Goal: Check status: Check status

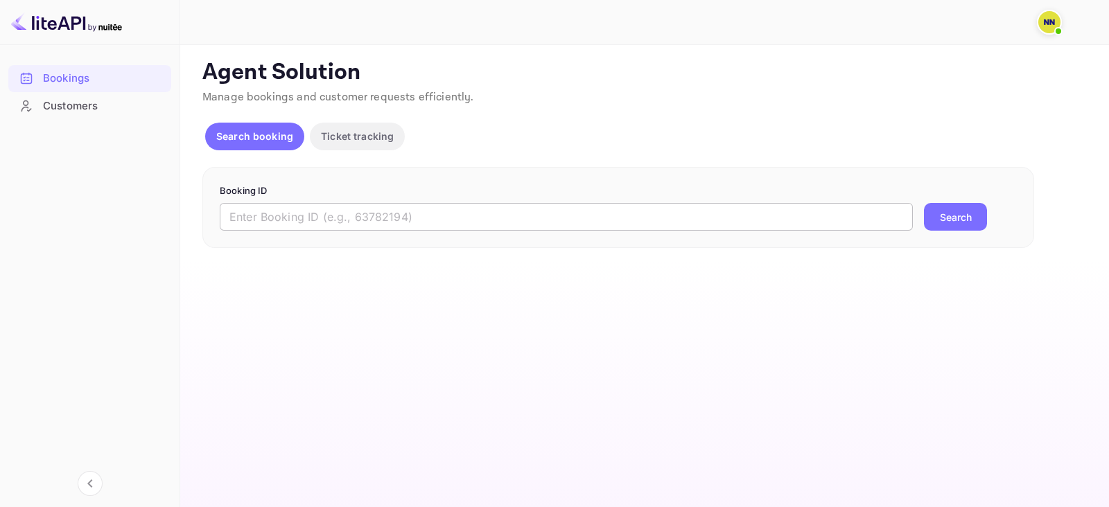
click at [333, 220] on input "text" at bounding box center [566, 217] width 693 height 28
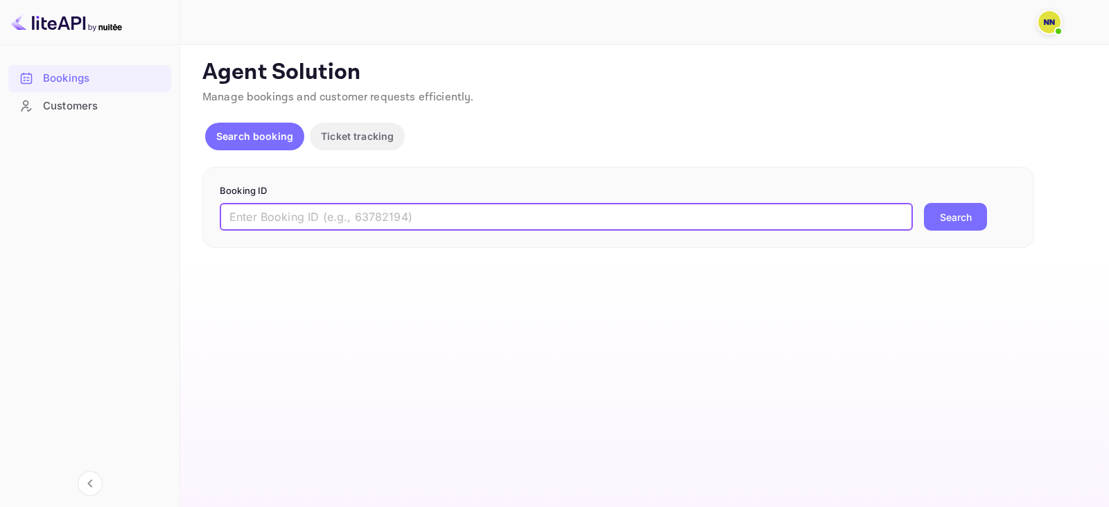
paste input "8143489"
type input "8143489"
click at [952, 216] on button "Search" at bounding box center [955, 217] width 63 height 28
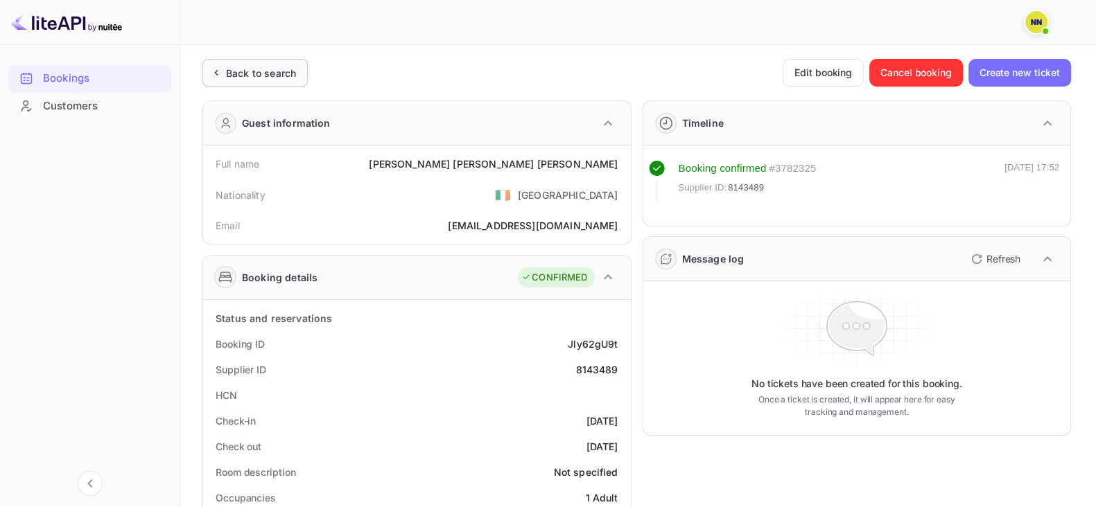
click at [256, 86] on div "Back to search" at bounding box center [254, 73] width 105 height 28
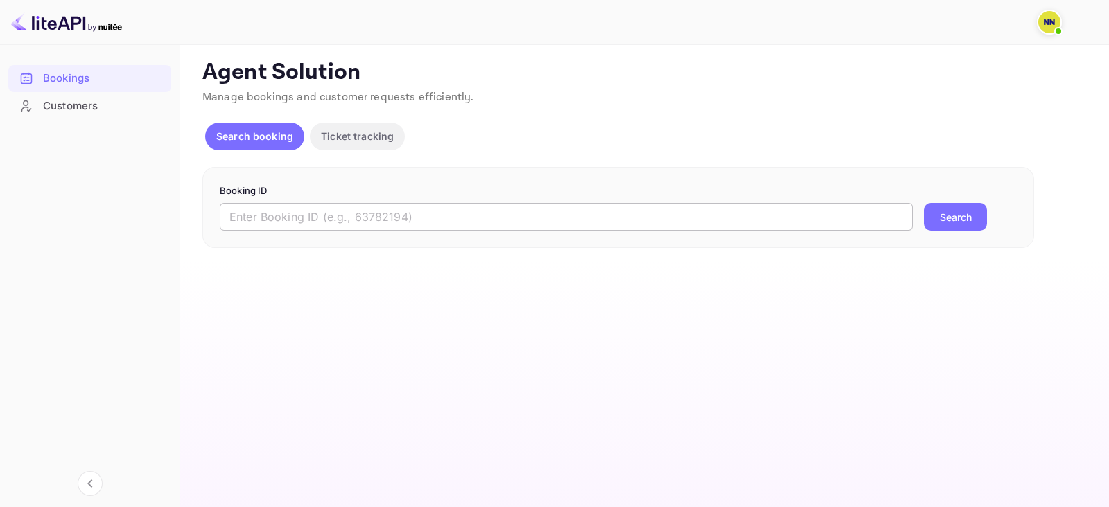
drag, startPoint x: 340, startPoint y: 193, endPoint x: 349, endPoint y: 213, distance: 21.7
click at [340, 196] on p "Booking ID" at bounding box center [618, 191] width 797 height 14
drag, startPoint x: 349, startPoint y: 213, endPoint x: 390, endPoint y: 218, distance: 40.6
click at [349, 213] on input "text" at bounding box center [566, 217] width 693 height 28
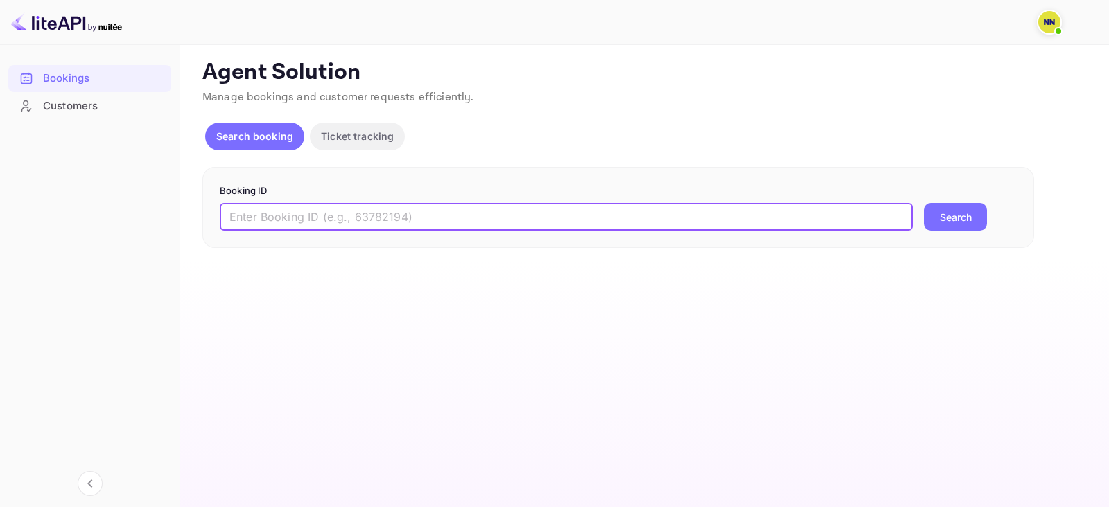
paste input "8806589"
type input "8806589"
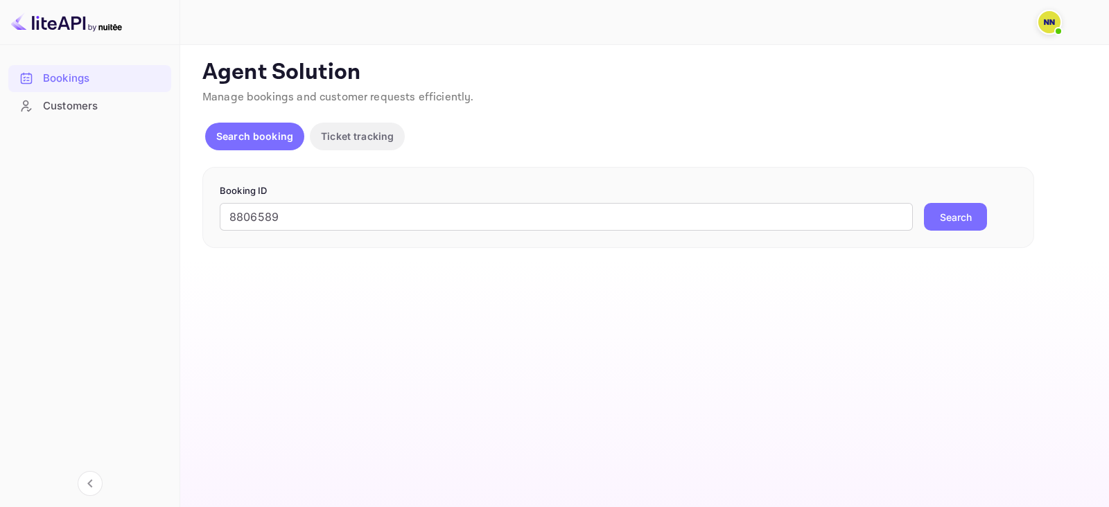
click at [937, 220] on button "Search" at bounding box center [955, 217] width 63 height 28
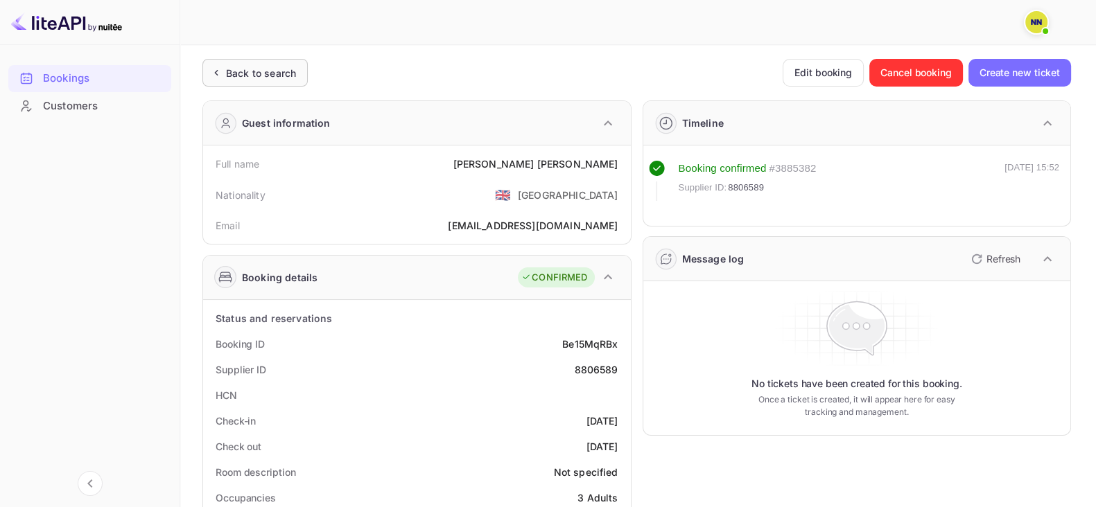
click at [247, 69] on div "Back to search" at bounding box center [261, 73] width 70 height 15
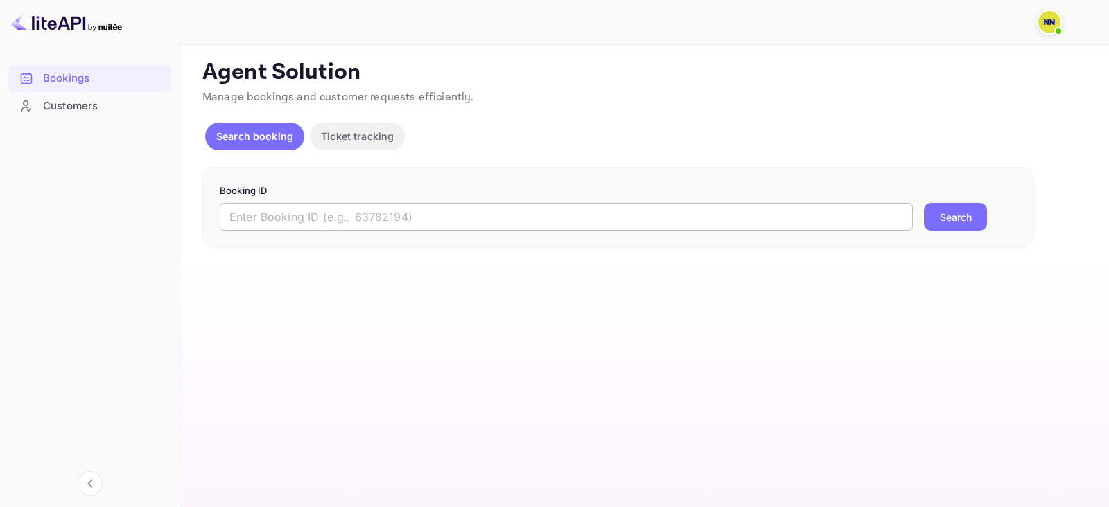
click at [315, 211] on input "text" at bounding box center [566, 217] width 693 height 28
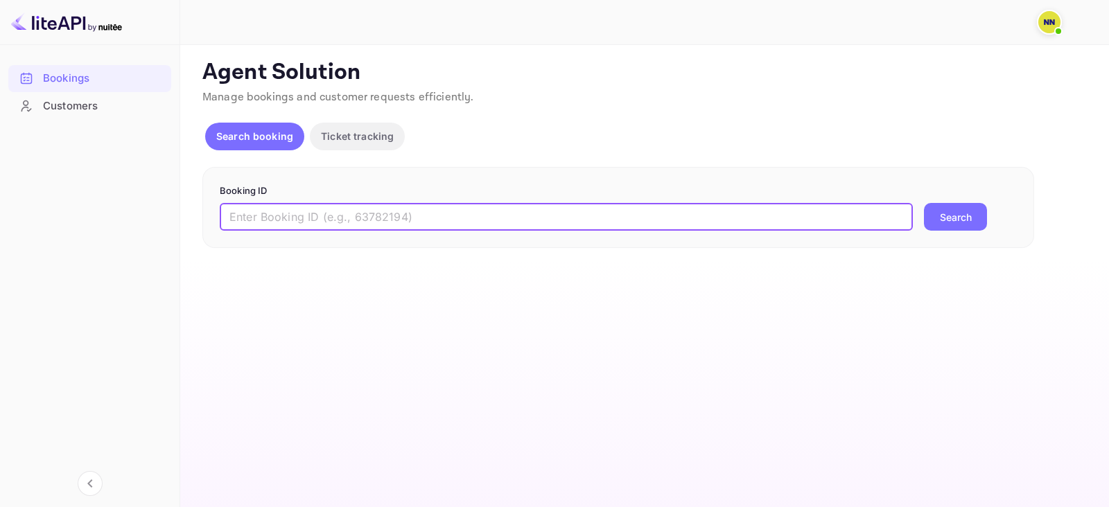
paste input "8897642"
type input "8897642"
click at [948, 215] on button "Search" at bounding box center [955, 217] width 63 height 28
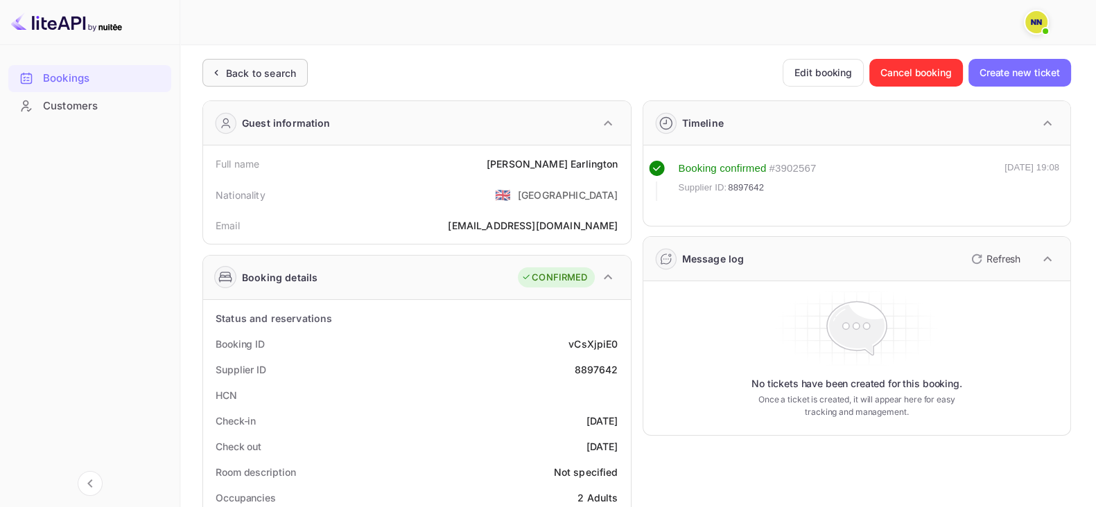
click at [299, 70] on div "Back to search" at bounding box center [254, 73] width 105 height 28
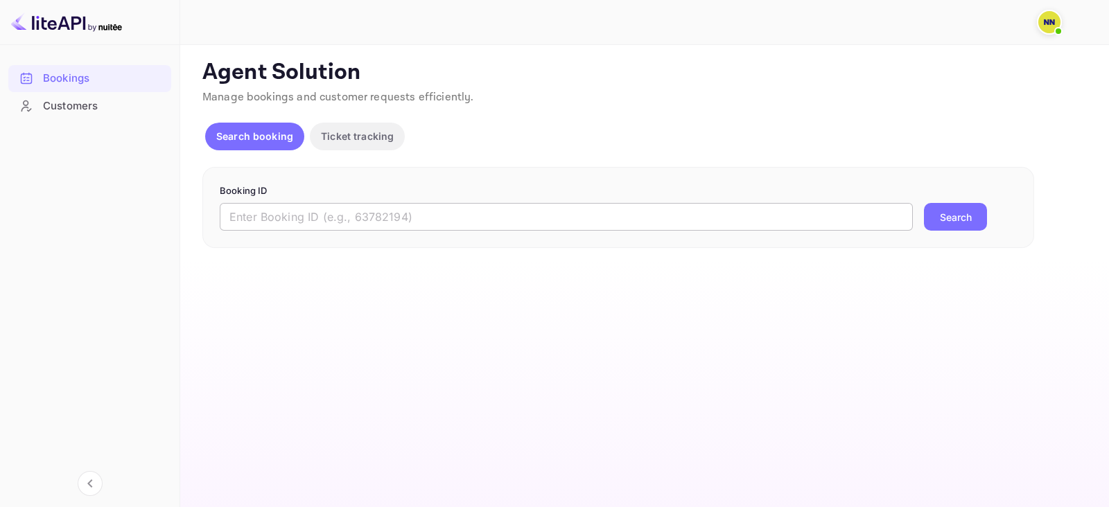
click at [324, 220] on input "text" at bounding box center [566, 217] width 693 height 28
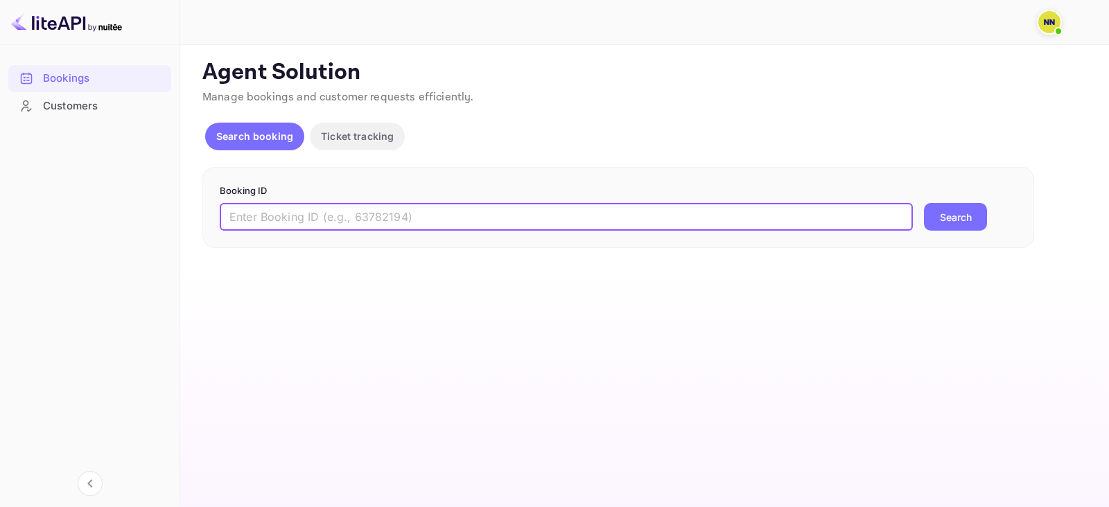
paste input "8824348"
type input "8824348"
click at [953, 213] on button "Search" at bounding box center [955, 217] width 63 height 28
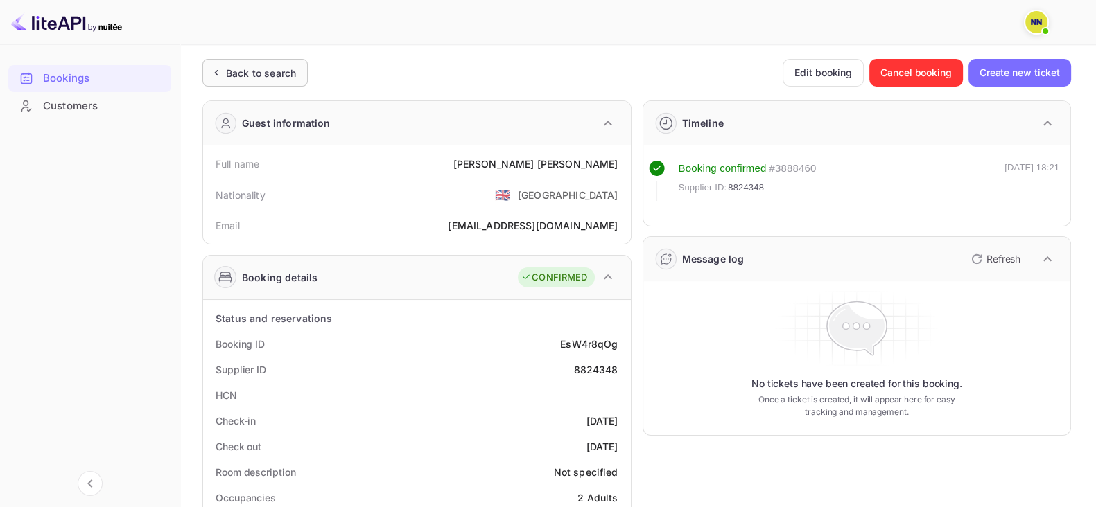
click at [270, 69] on div "Back to search" at bounding box center [261, 73] width 70 height 15
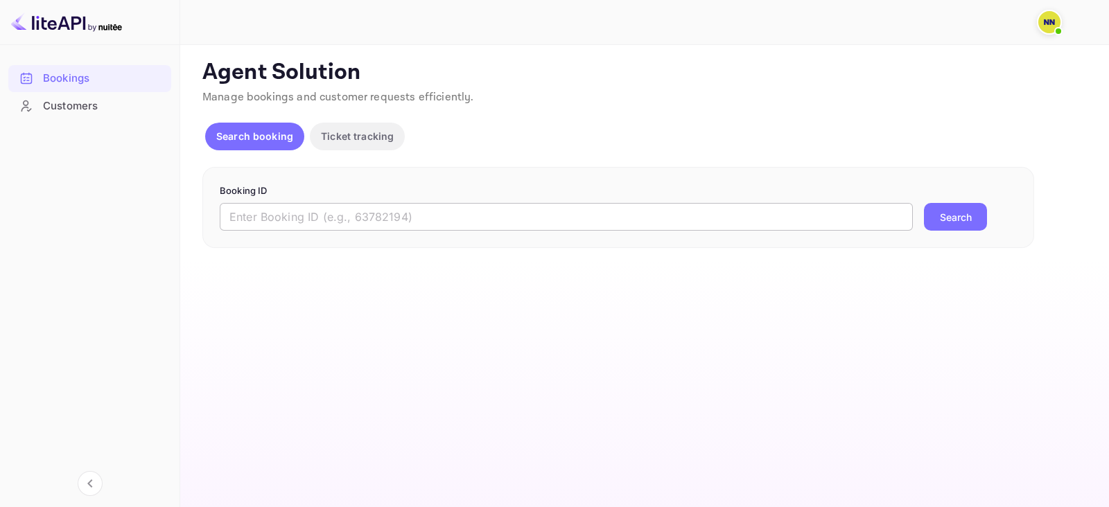
click at [276, 227] on input "text" at bounding box center [566, 217] width 693 height 28
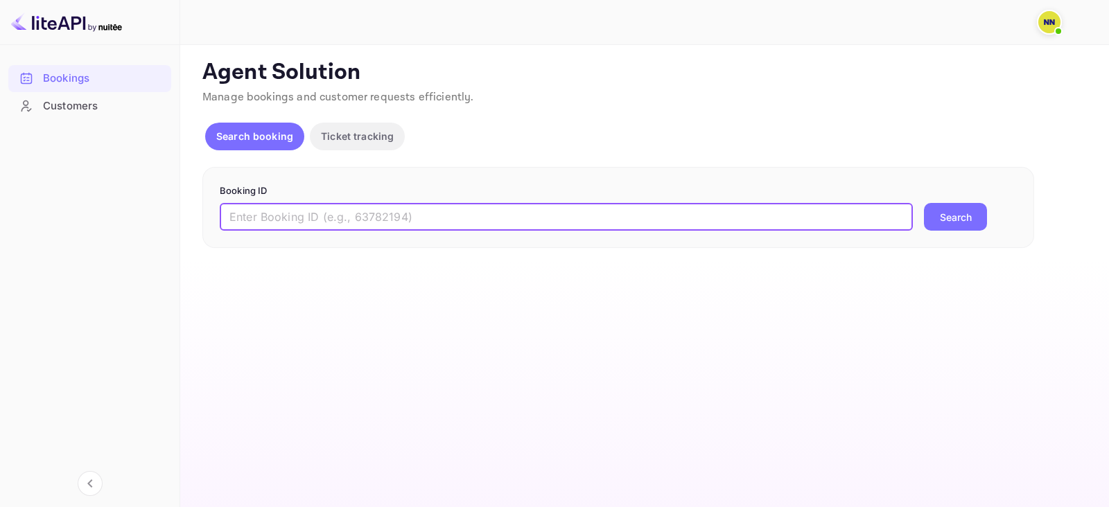
paste input "8956566"
type input "8956566"
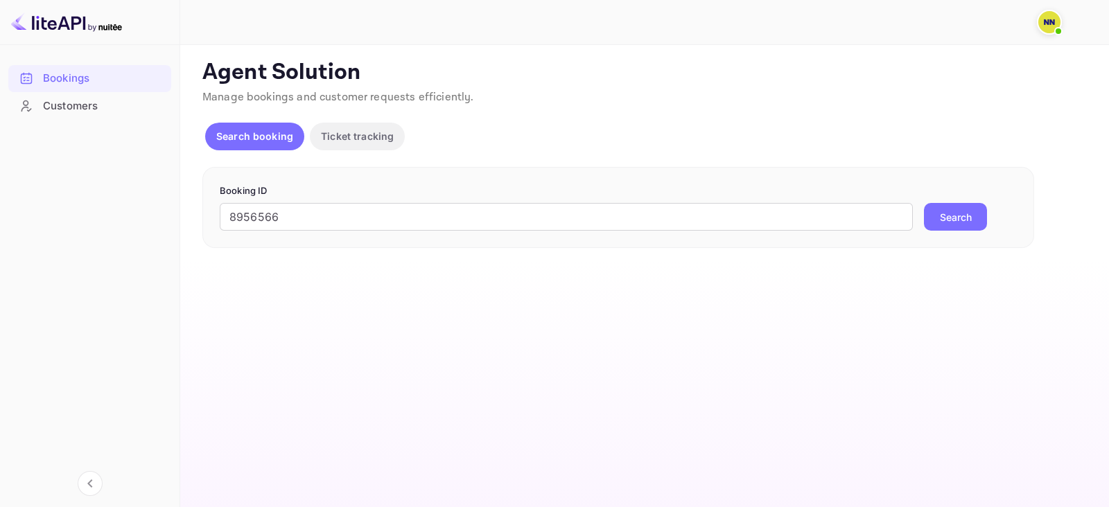
click at [954, 212] on button "Search" at bounding box center [955, 217] width 63 height 28
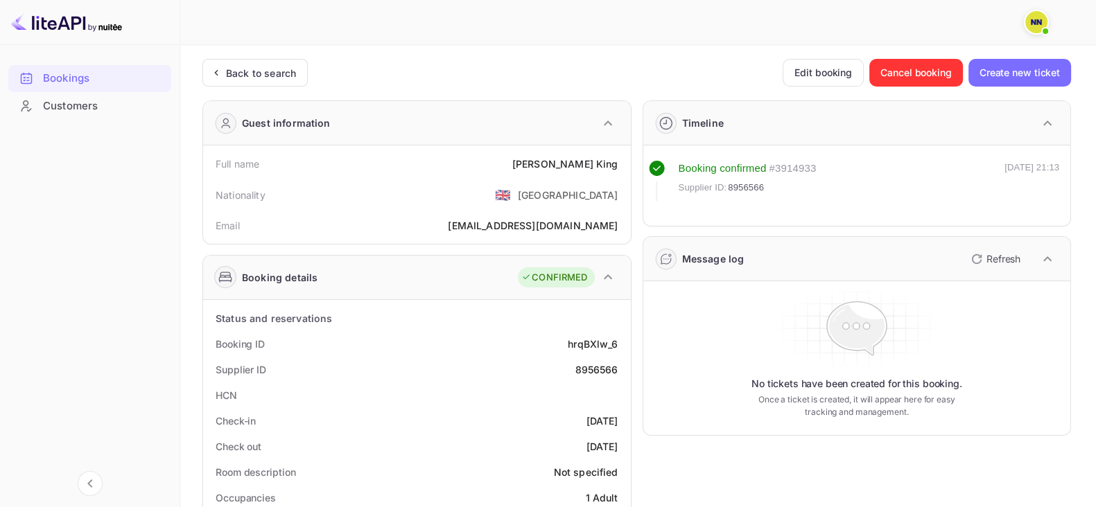
drag, startPoint x: 231, startPoint y: 60, endPoint x: 227, endPoint y: 46, distance: 13.8
click at [231, 60] on div "Back to search" at bounding box center [254, 73] width 105 height 28
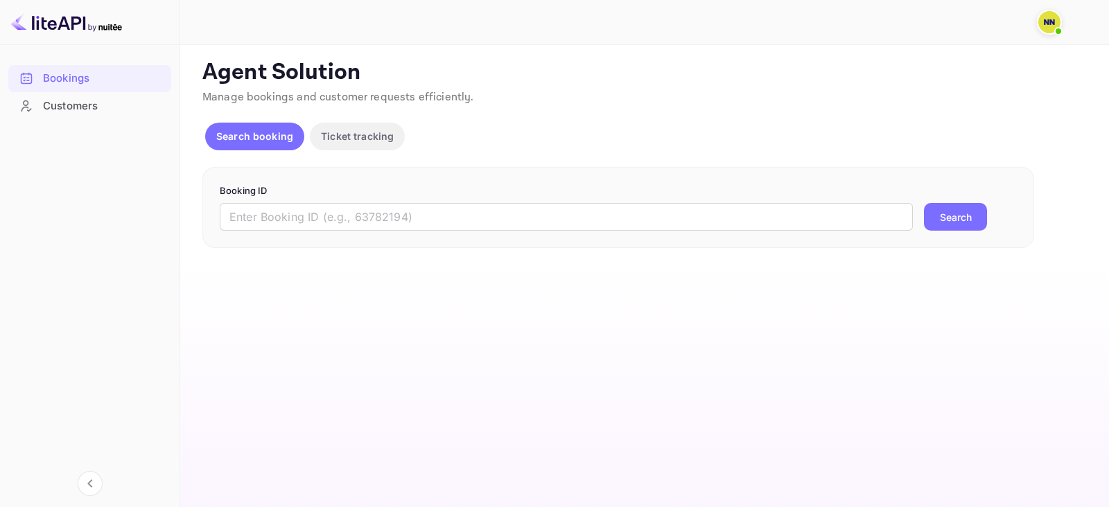
click at [356, 192] on p "Booking ID" at bounding box center [618, 191] width 797 height 14
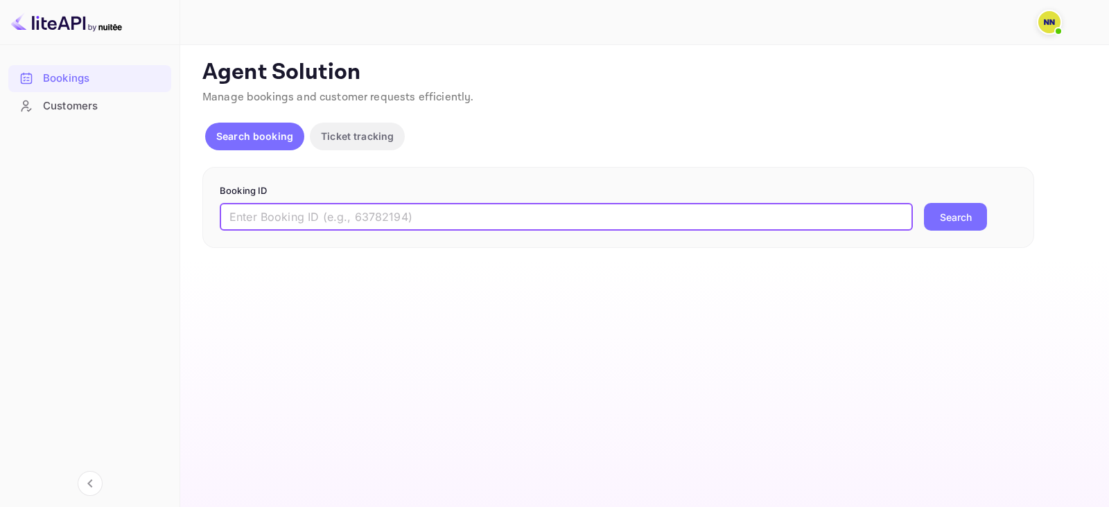
drag, startPoint x: 357, startPoint y: 204, endPoint x: 374, endPoint y: 209, distance: 17.3
click at [357, 204] on input "text" at bounding box center [566, 217] width 693 height 28
paste input "8295090"
type input "8295090"
click at [937, 220] on button "Search" at bounding box center [955, 217] width 63 height 28
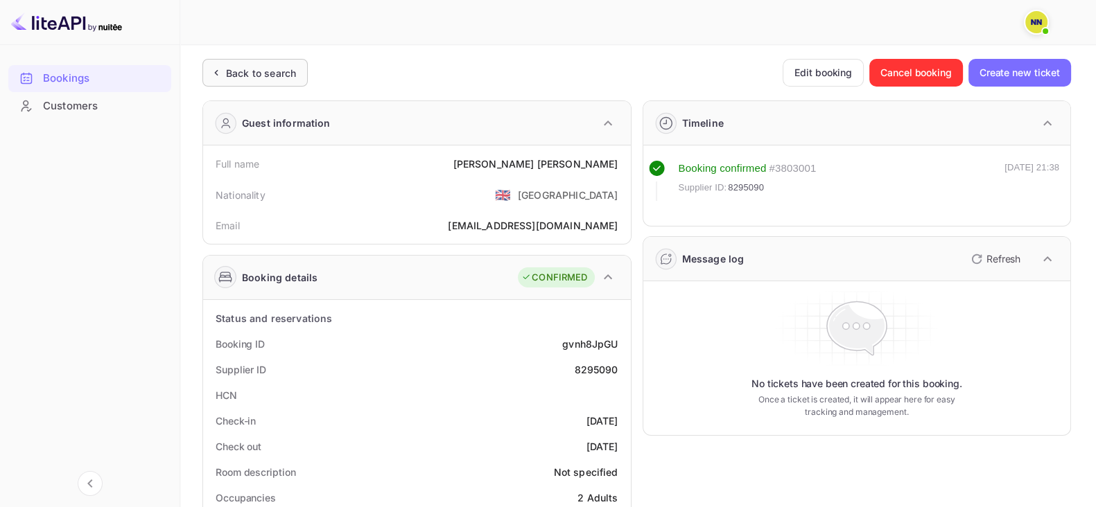
click at [238, 64] on div "Back to search" at bounding box center [254, 73] width 105 height 28
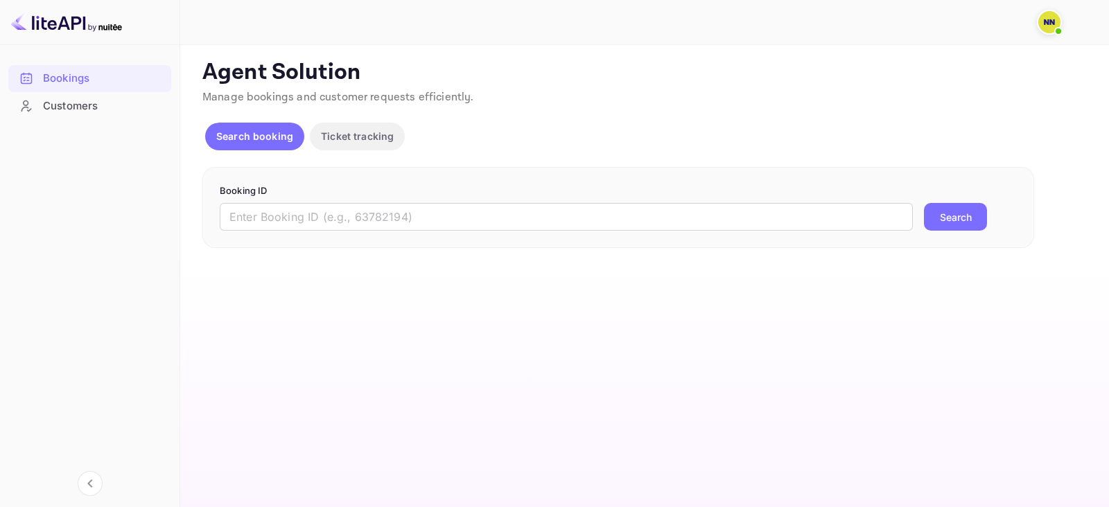
click at [338, 200] on form "Booking ID ​ Search" at bounding box center [618, 207] width 797 height 47
drag, startPoint x: 394, startPoint y: 206, endPoint x: 416, endPoint y: 213, distance: 22.6
click at [394, 206] on input "text" at bounding box center [566, 217] width 693 height 28
paste input "8895156"
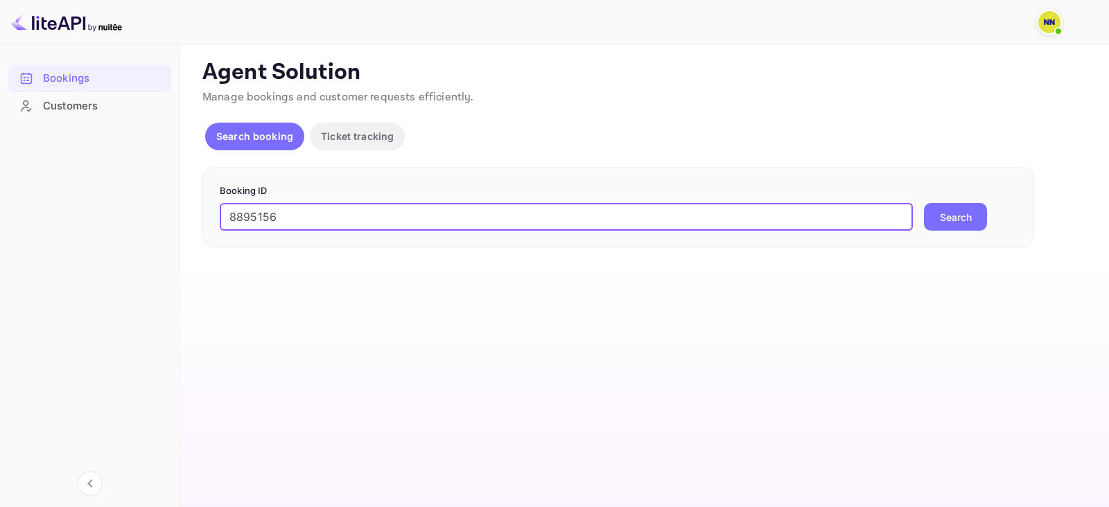
type input "8895156"
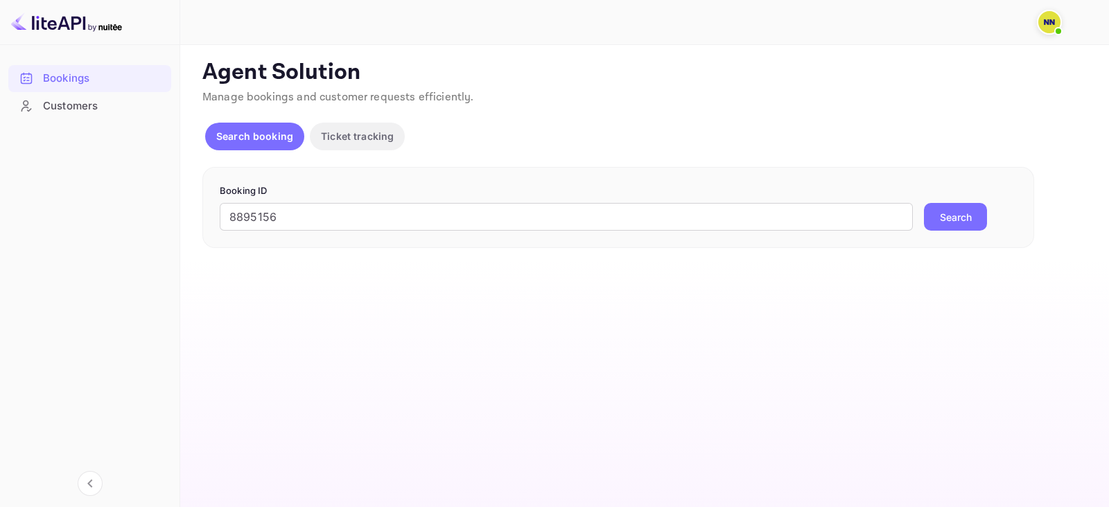
click at [938, 215] on button "Search" at bounding box center [955, 217] width 63 height 28
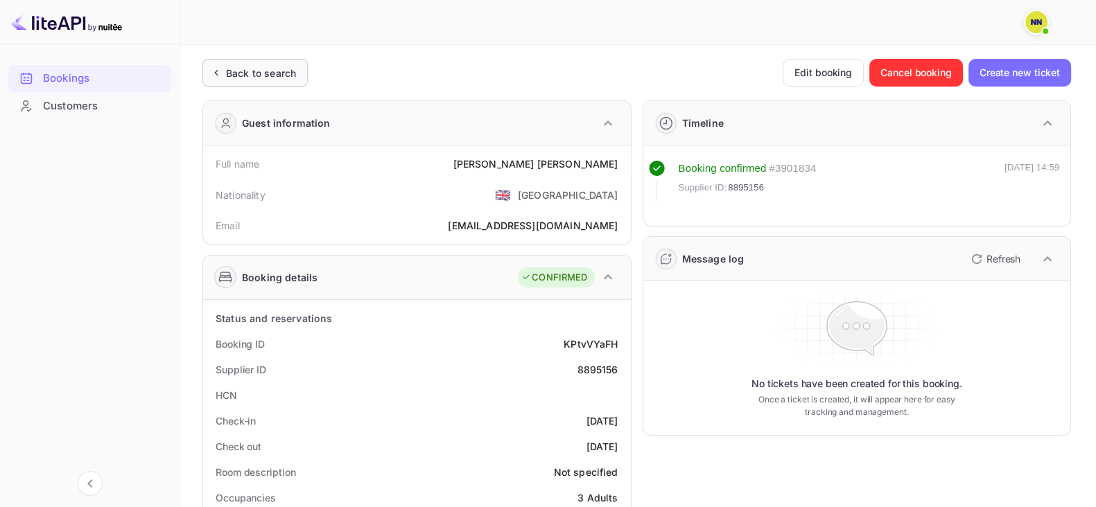
click at [234, 60] on div "Back to search" at bounding box center [254, 73] width 105 height 28
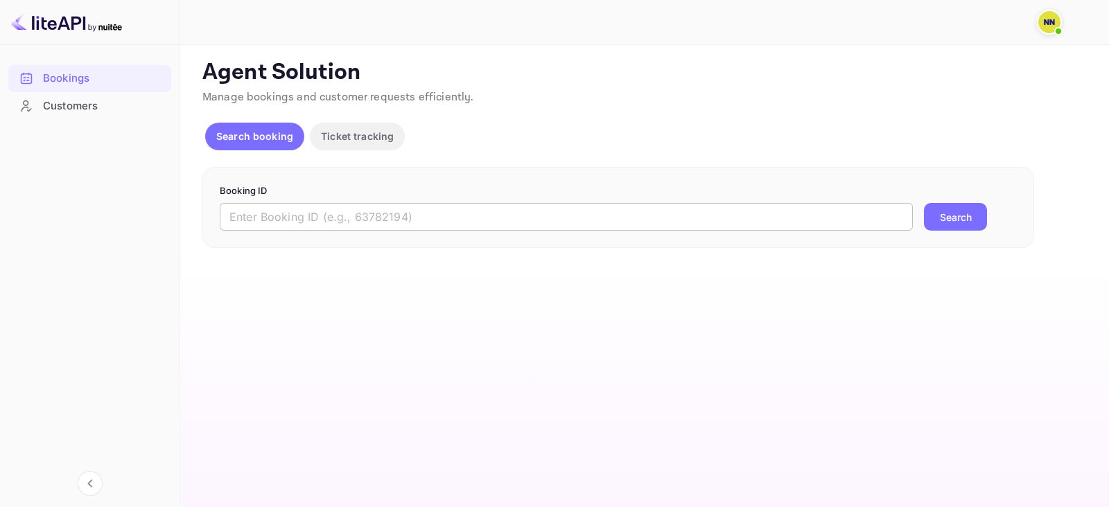
click at [349, 209] on input "text" at bounding box center [566, 217] width 693 height 28
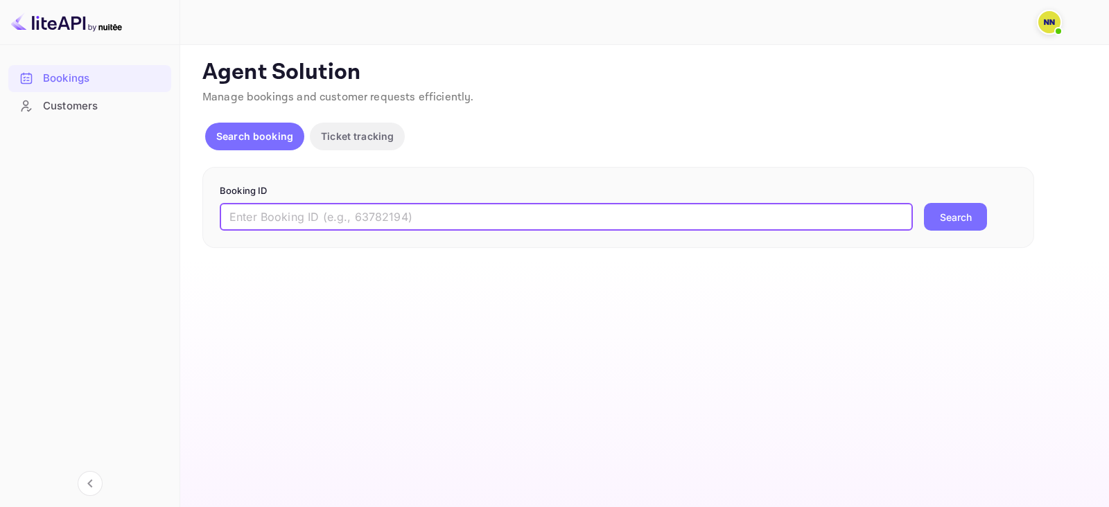
paste input "8762564"
type input "8762564"
click at [945, 220] on button "Search" at bounding box center [955, 217] width 63 height 28
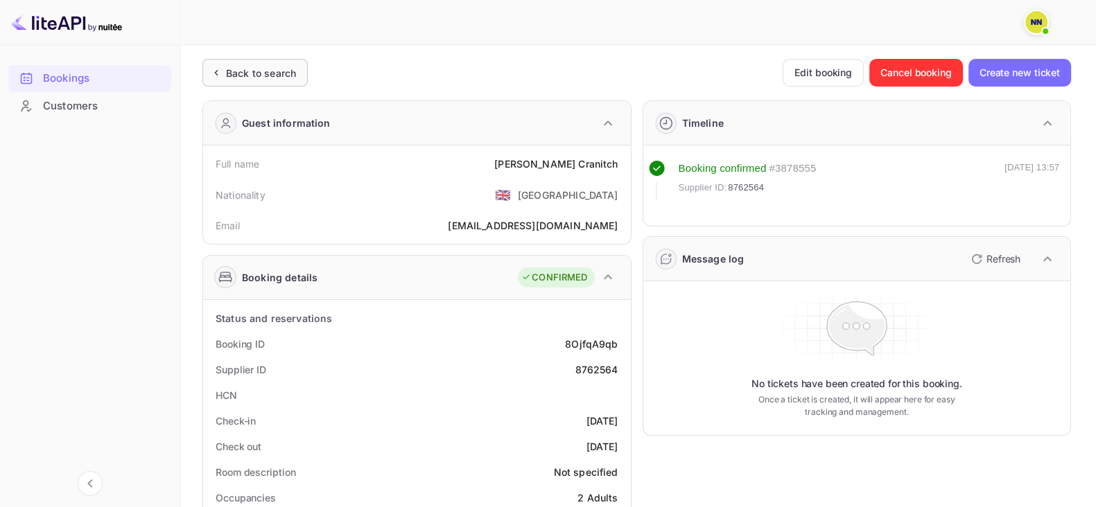
click at [221, 80] on div "Back to search" at bounding box center [254, 73] width 105 height 28
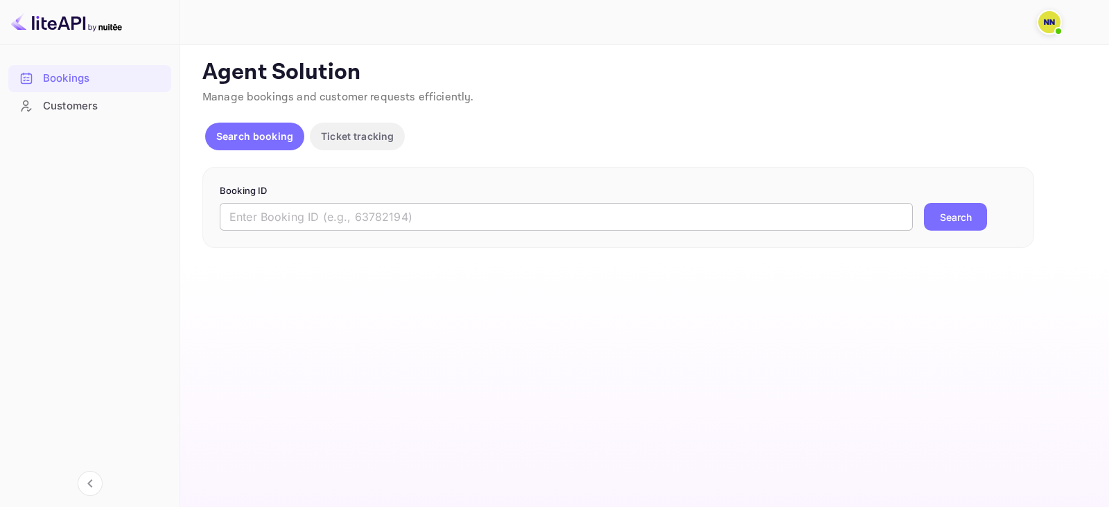
click at [312, 209] on input "text" at bounding box center [566, 217] width 693 height 28
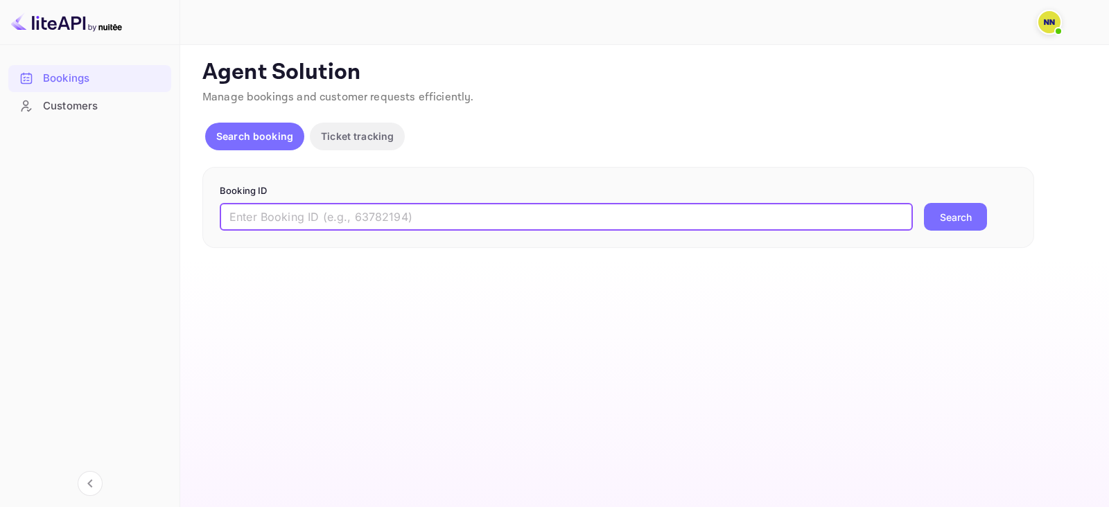
paste input "9225097"
type input "9225097"
click at [953, 206] on button "Search" at bounding box center [955, 217] width 63 height 28
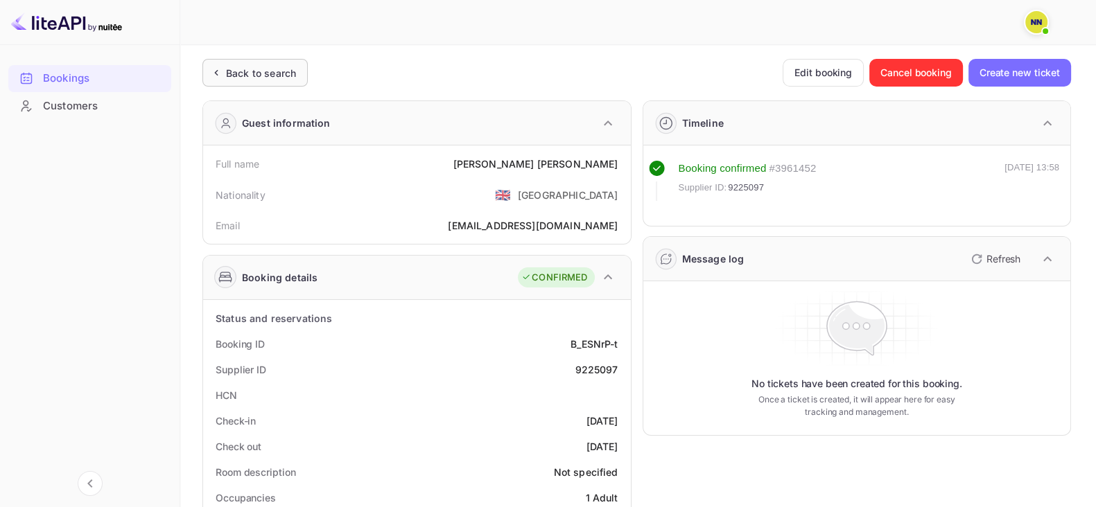
click at [234, 81] on div "Back to search" at bounding box center [254, 73] width 105 height 28
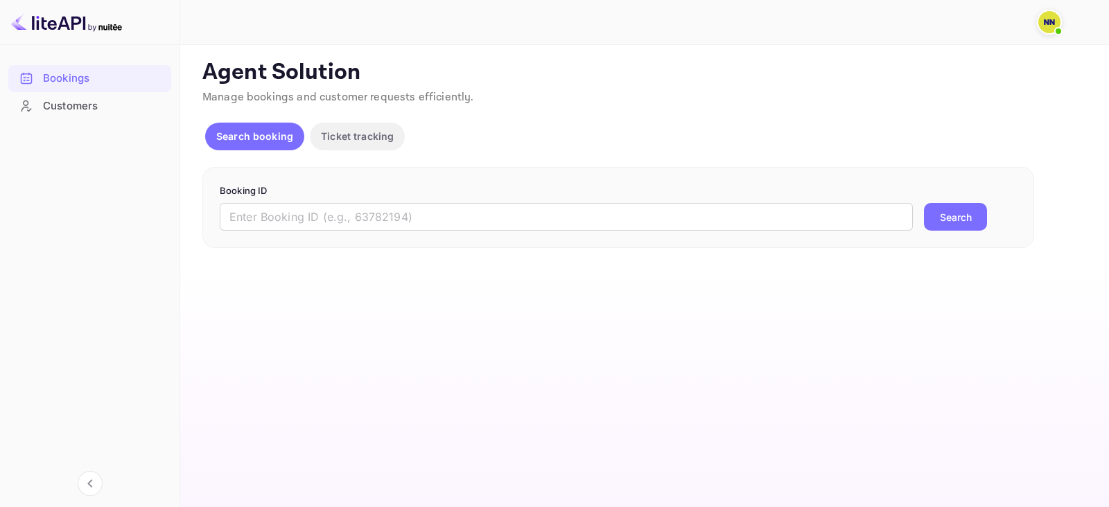
click at [378, 197] on p "Booking ID" at bounding box center [618, 191] width 797 height 14
click at [380, 208] on input "text" at bounding box center [566, 217] width 693 height 28
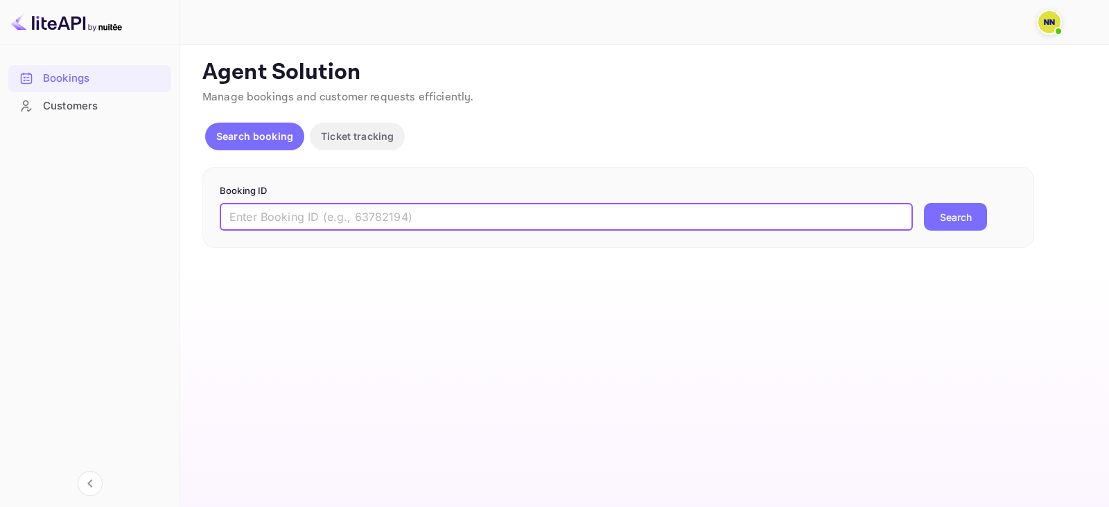
paste input "9224931"
type input "9224931"
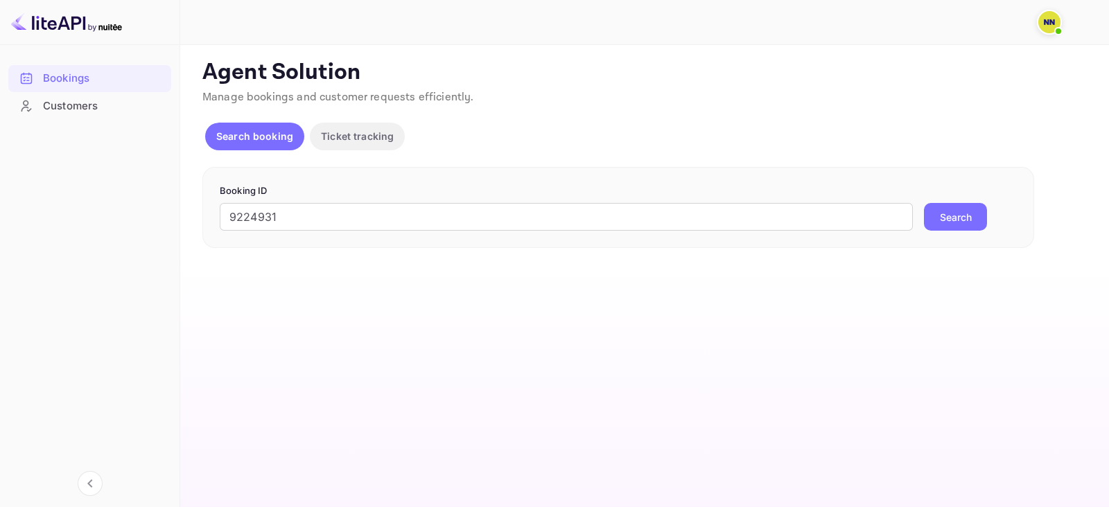
click at [950, 212] on button "Search" at bounding box center [955, 217] width 63 height 28
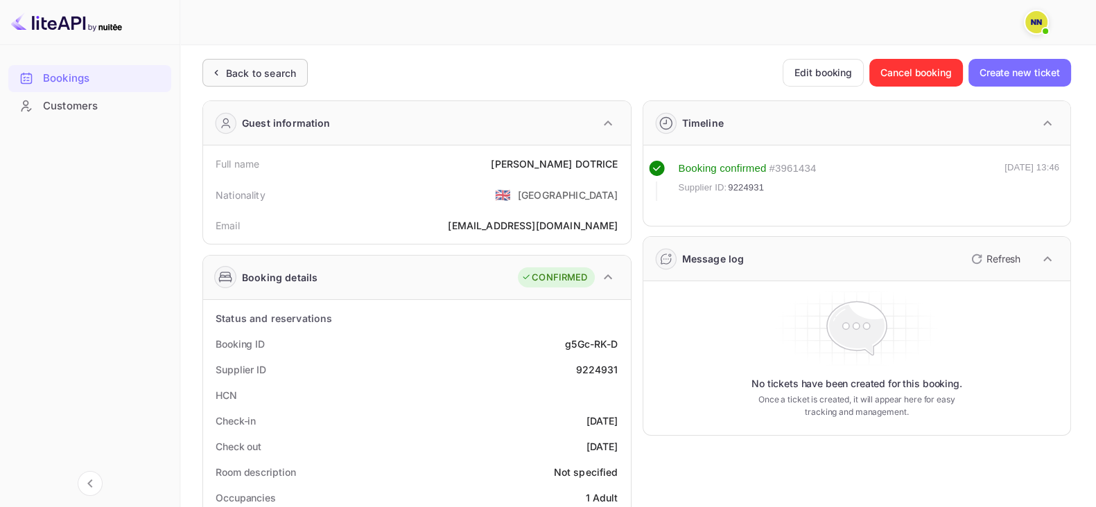
click at [232, 78] on div "Back to search" at bounding box center [261, 73] width 70 height 15
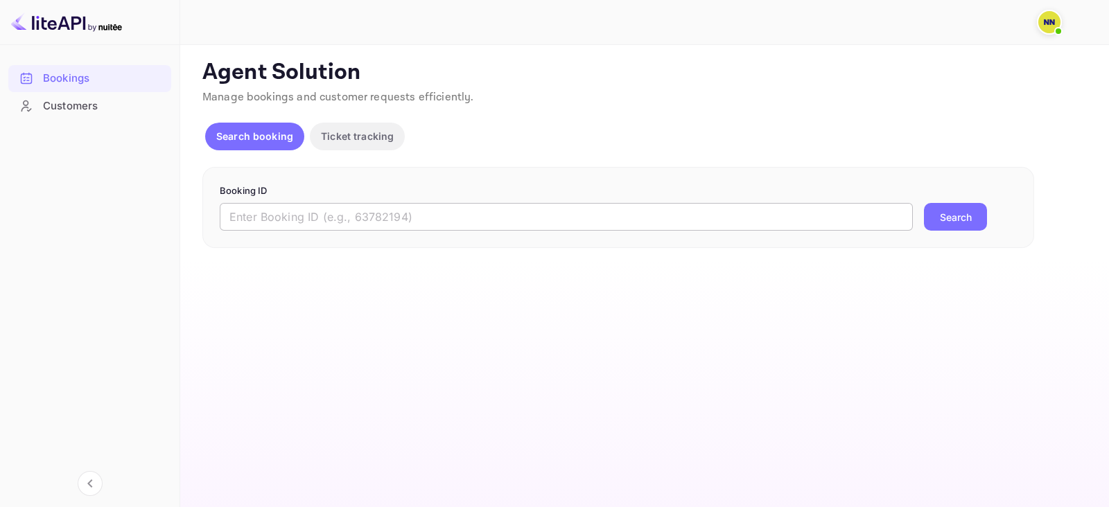
click at [375, 221] on input "text" at bounding box center [566, 217] width 693 height 28
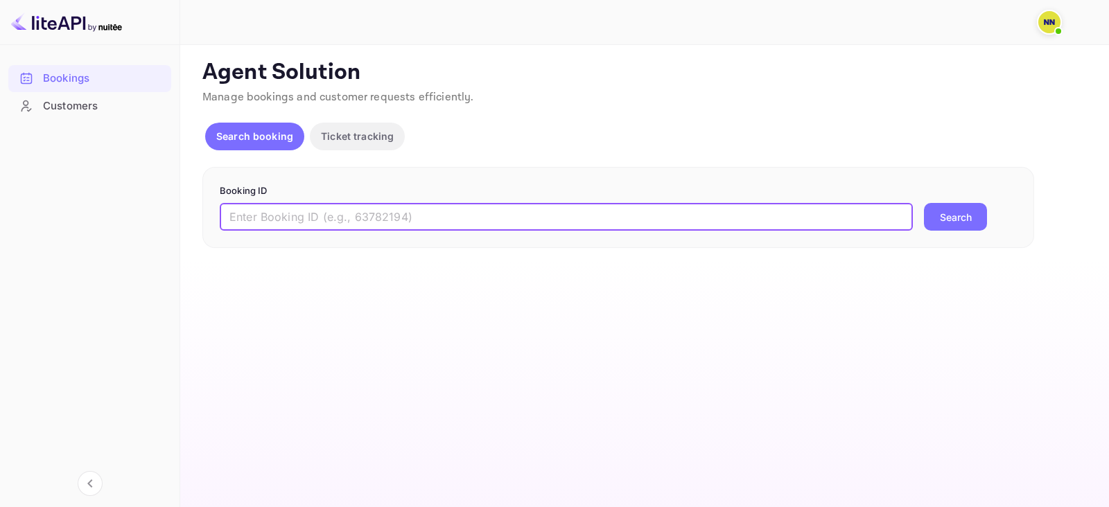
paste input "9153122"
type input "9153122"
click at [960, 213] on button "Search" at bounding box center [955, 217] width 63 height 28
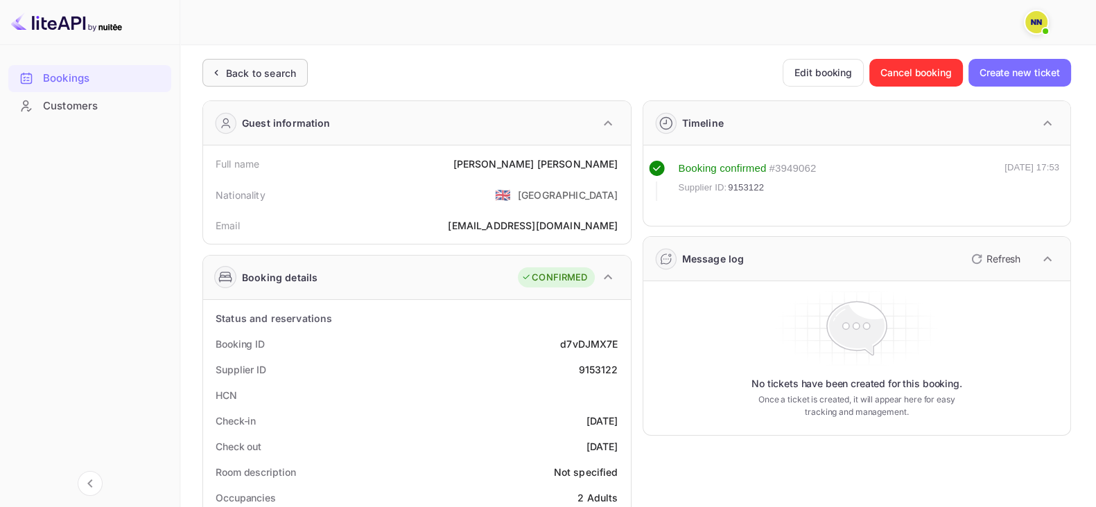
click at [265, 69] on div "Back to search" at bounding box center [261, 73] width 70 height 15
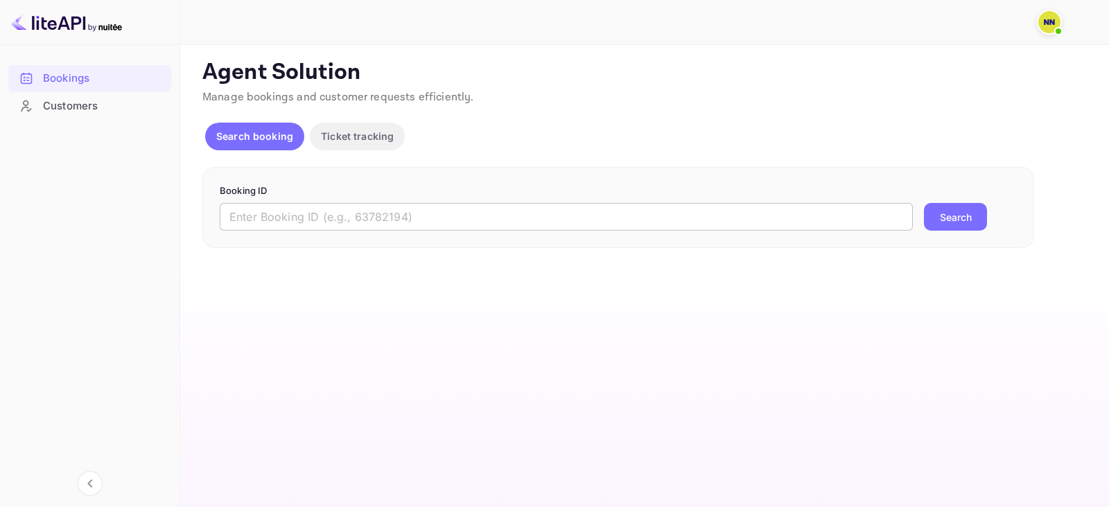
click at [327, 222] on input "text" at bounding box center [566, 217] width 693 height 28
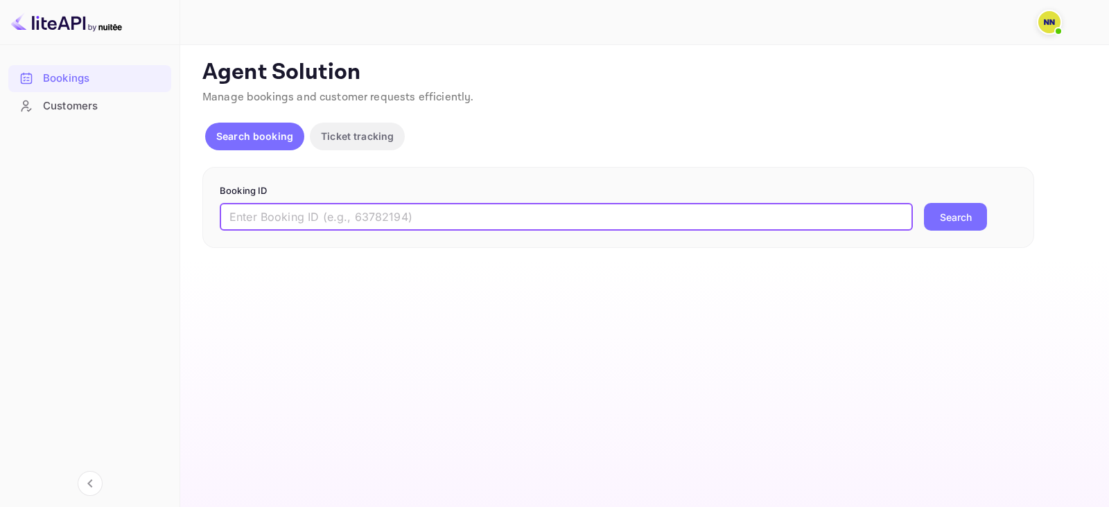
paste input "9152138"
type input "9152138"
click at [939, 218] on button "Search" at bounding box center [955, 217] width 63 height 28
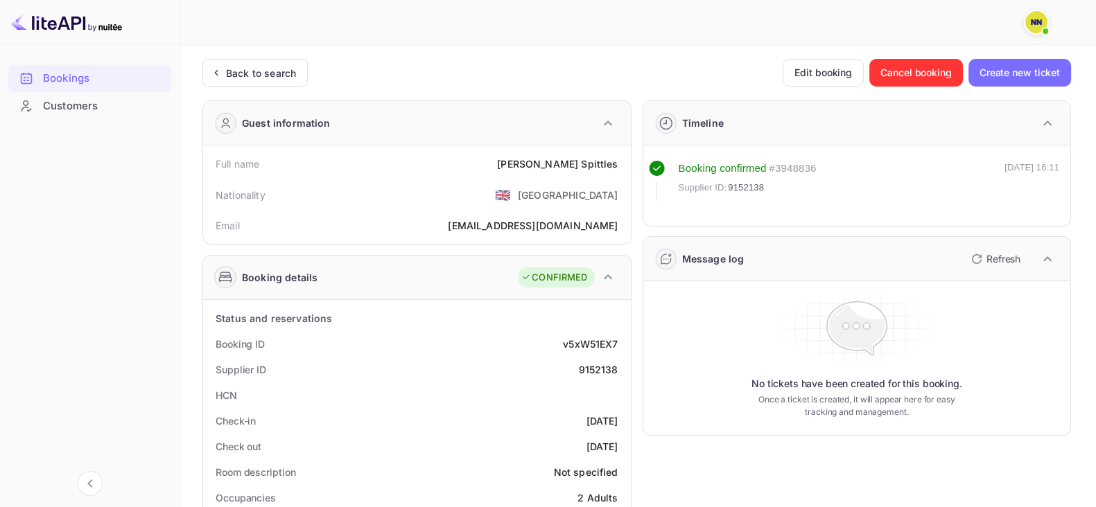
drag, startPoint x: 198, startPoint y: 89, endPoint x: 204, endPoint y: 90, distance: 7.1
click at [215, 74] on icon at bounding box center [216, 73] width 15 height 14
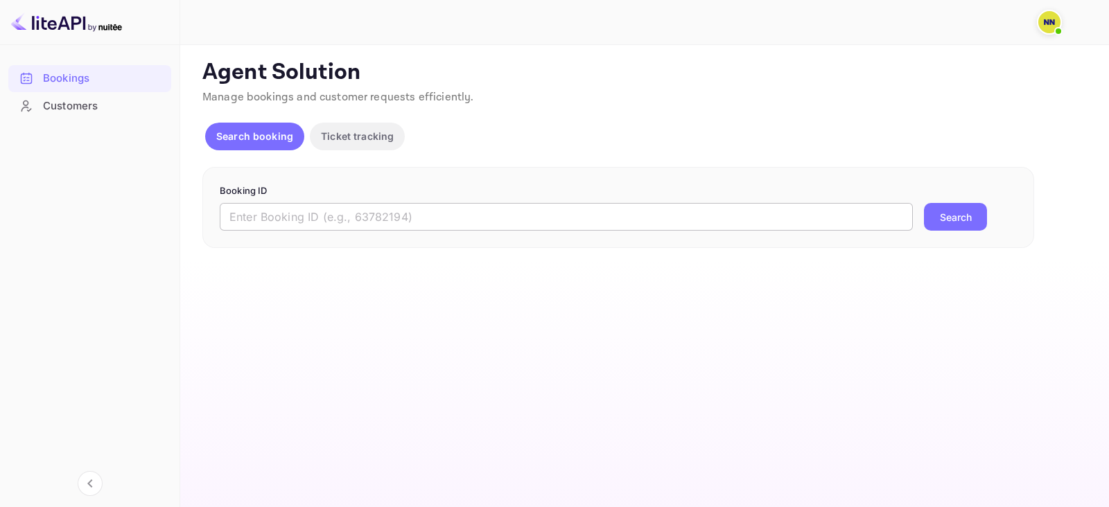
click at [384, 209] on input "text" at bounding box center [566, 217] width 693 height 28
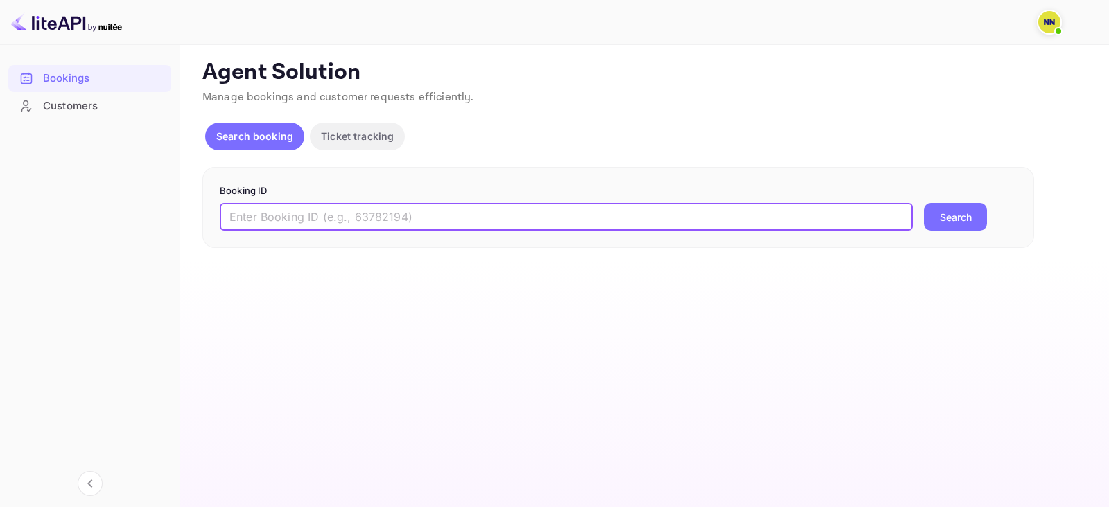
paste input "7872561"
type input "7872561"
click at [926, 216] on button "Search" at bounding box center [955, 217] width 63 height 28
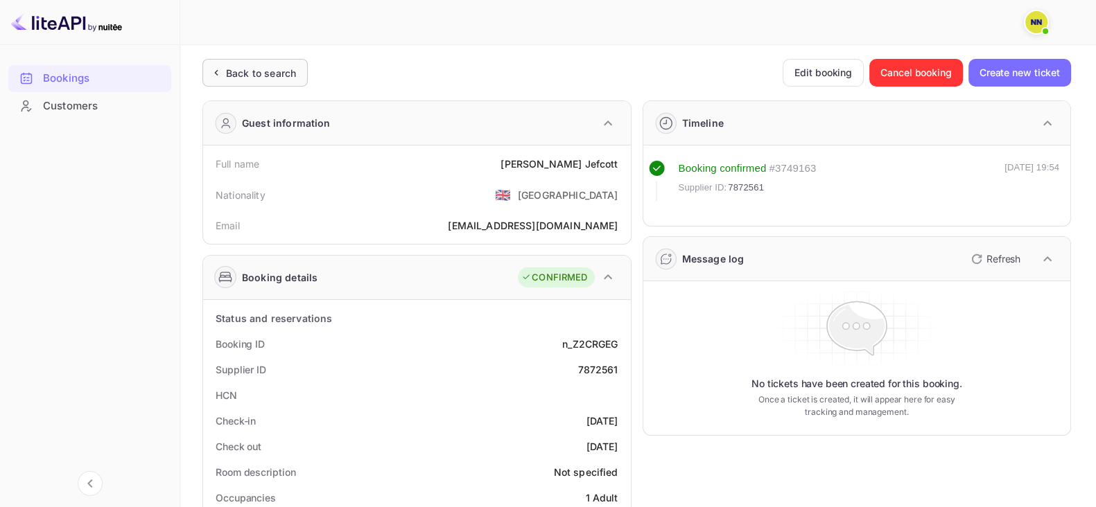
click at [230, 64] on div "Back to search" at bounding box center [254, 73] width 105 height 28
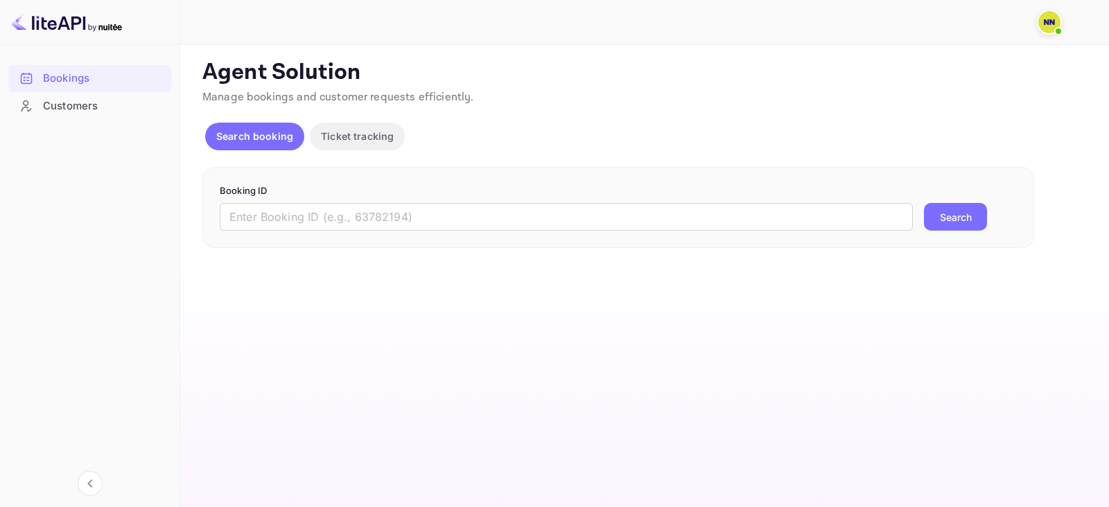
click at [349, 230] on div "Booking ID ​ Search" at bounding box center [618, 208] width 832 height 82
click at [357, 226] on input "text" at bounding box center [566, 217] width 693 height 28
paste input "7872561"
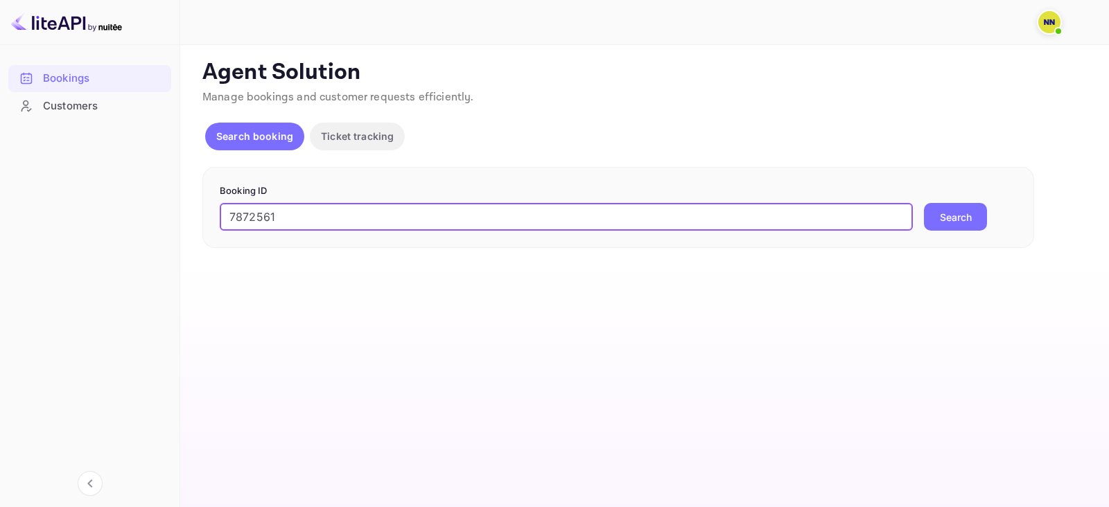
type input "7872561"
click at [934, 220] on button "Search" at bounding box center [955, 217] width 63 height 28
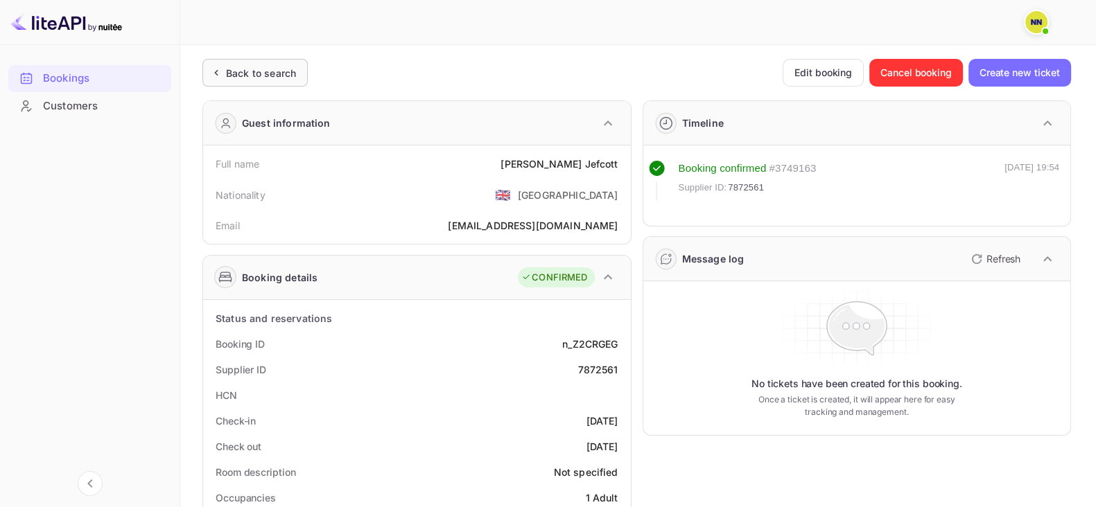
click at [258, 74] on div "Back to search" at bounding box center [261, 73] width 70 height 15
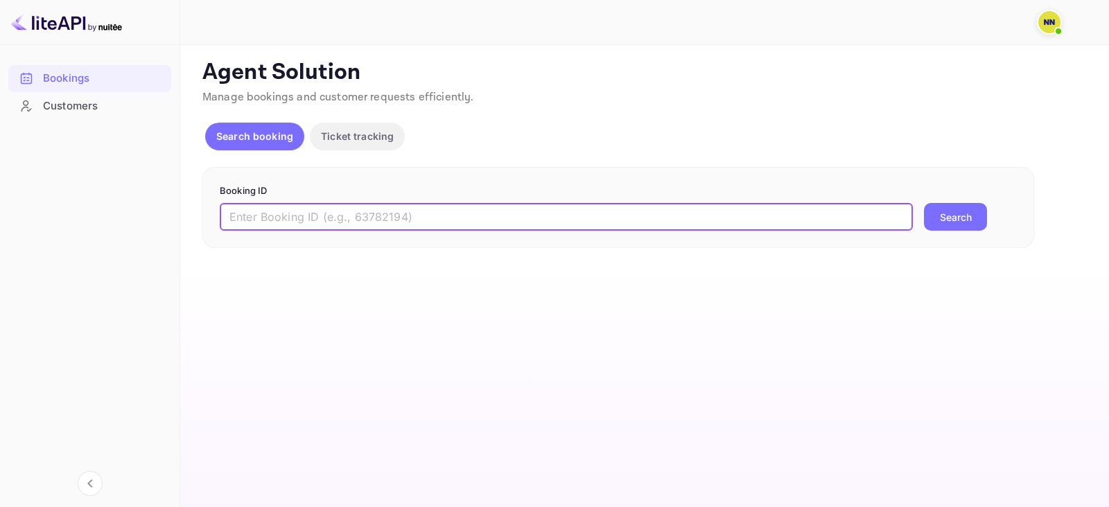
click at [429, 223] on input "text" at bounding box center [566, 217] width 693 height 28
paste input "7888773"
type input "7888773"
click at [935, 216] on button "Search" at bounding box center [955, 217] width 63 height 28
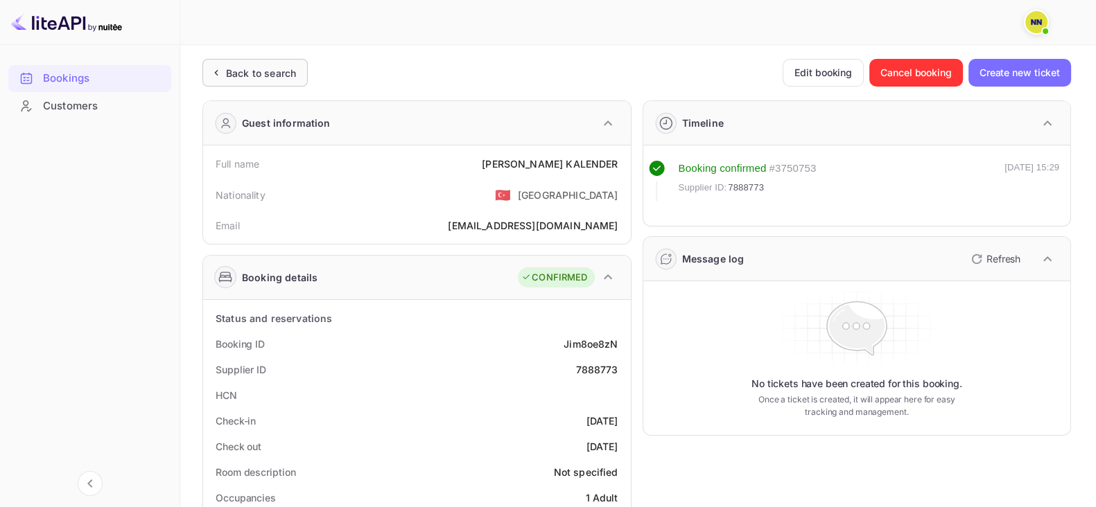
click at [253, 80] on div "Back to search" at bounding box center [254, 73] width 105 height 28
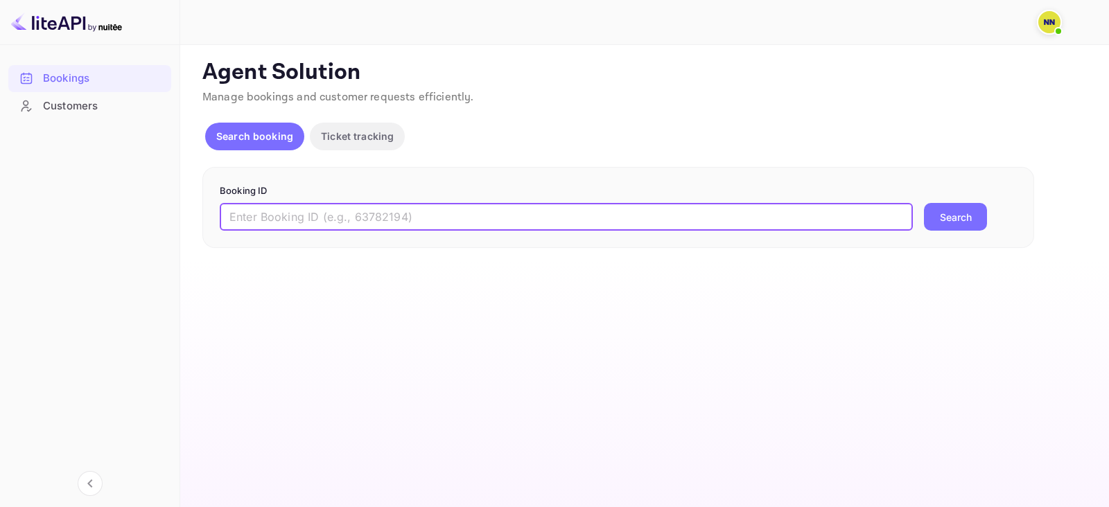
click at [351, 203] on input "text" at bounding box center [566, 217] width 693 height 28
paste input "7888773"
type input "7888773"
click at [950, 212] on button "Search" at bounding box center [955, 217] width 63 height 28
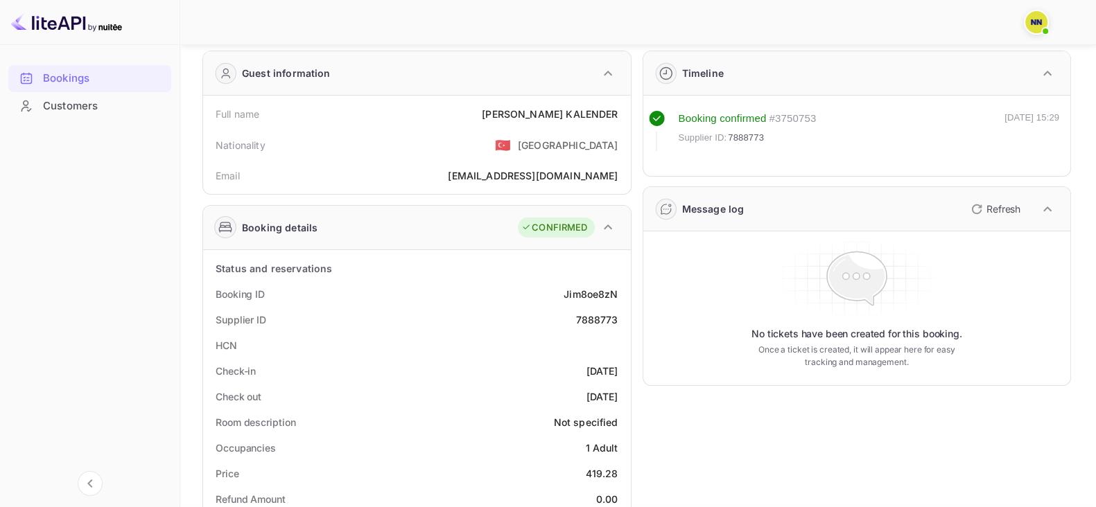
scroll to position [86, 0]
